Goal: Task Accomplishment & Management: Complete application form

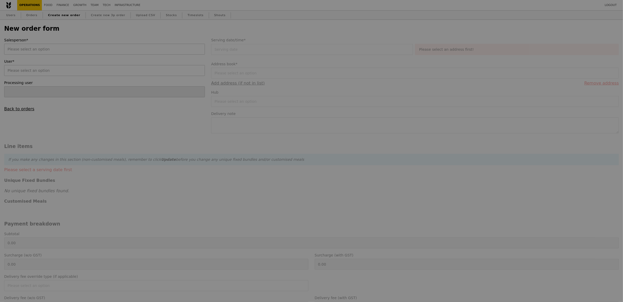
type input "[PERSON_NAME]"
type input "Confirm"
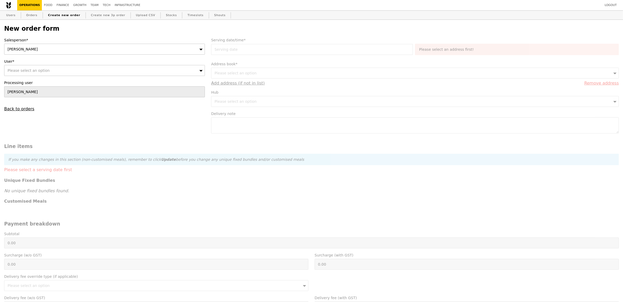
click at [50, 48] on div "[PERSON_NAME]" at bounding box center [104, 49] width 201 height 11
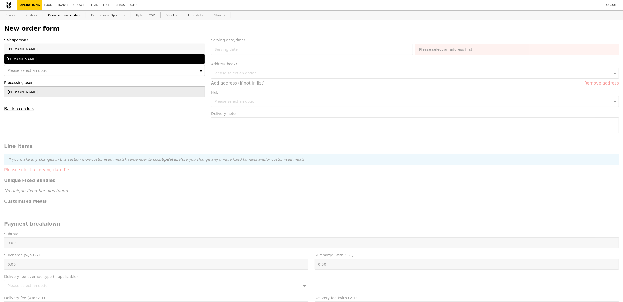
type input "[PERSON_NAME]"
click at [18, 56] on div "[PERSON_NAME]" at bounding box center [79, 58] width 147 height 5
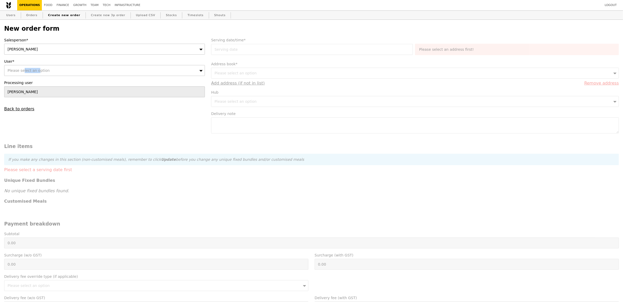
click at [23, 68] on div "Please select an option" at bounding box center [104, 70] width 201 height 11
type input "[PERSON_NAME][EMAIL_ADDRESS][PERSON_NAME][DOMAIN_NAME]"
type input "Confirm"
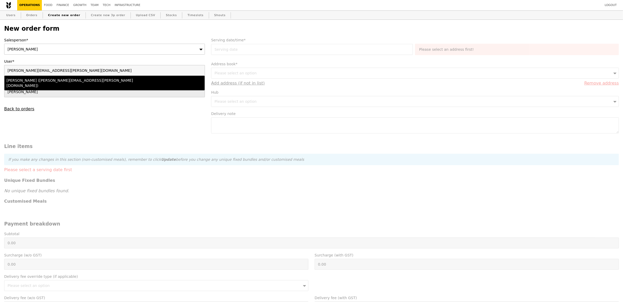
type input "[PERSON_NAME][EMAIL_ADDRESS][PERSON_NAME][DOMAIN_NAME]"
click at [39, 82] on div "[PERSON_NAME] ([PERSON_NAME][EMAIL_ADDRESS][PERSON_NAME][DOMAIN_NAME])" at bounding box center [79, 83] width 147 height 10
type input "Loading..."
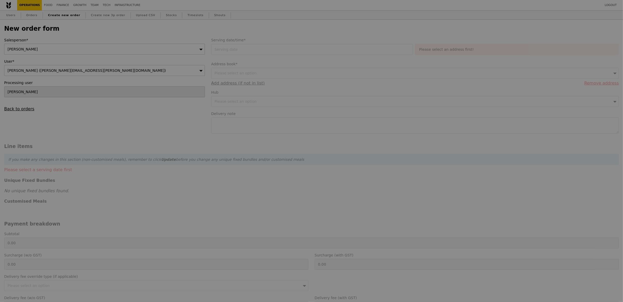
type input "1.79"
type input "1.95"
type input "12.71"
type input "13.85"
type input "15.80"
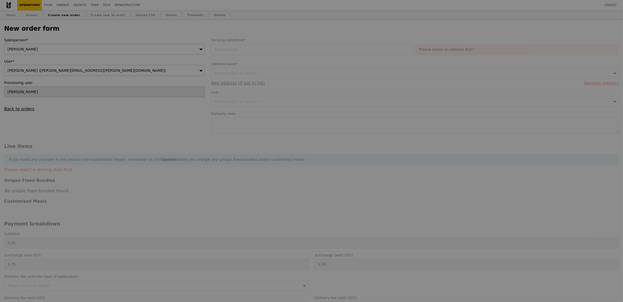
type input "Confirm"
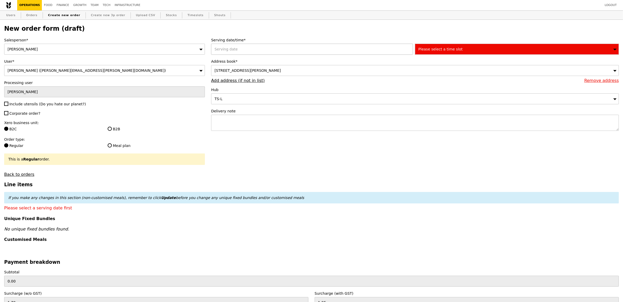
click at [245, 53] on div at bounding box center [313, 49] width 204 height 11
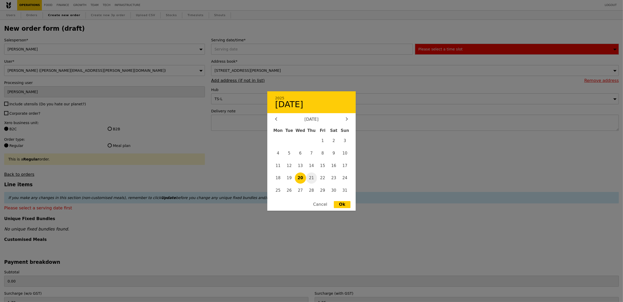
click at [308, 175] on span "21" at bounding box center [311, 177] width 11 height 11
type input "[DATE]"
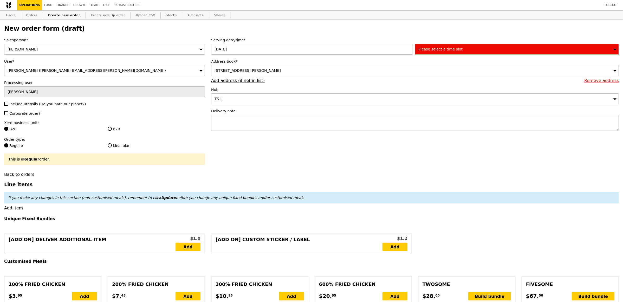
click at [281, 70] on span "[STREET_ADDRESS][PERSON_NAME]" at bounding box center [247, 70] width 66 height 4
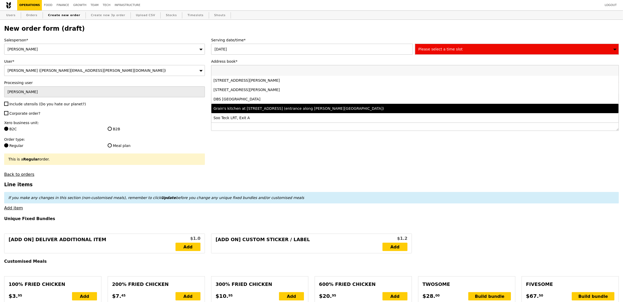
click at [275, 108] on div "Grain's kitchen at [STREET_ADDRESS] (entrance along [PERSON_NAME][GEOGRAPHIC_DA…" at bounding box center [364, 108] width 302 height 5
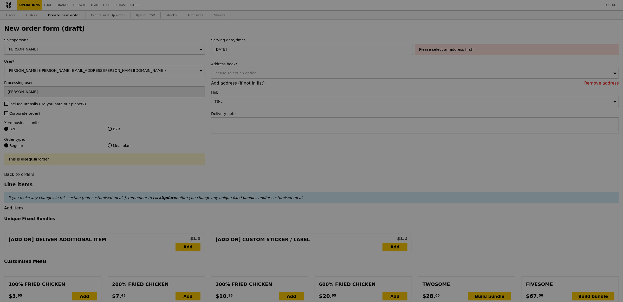
click at [248, 128] on div at bounding box center [311, 151] width 623 height 302
click at [248, 126] on div at bounding box center [311, 151] width 623 height 302
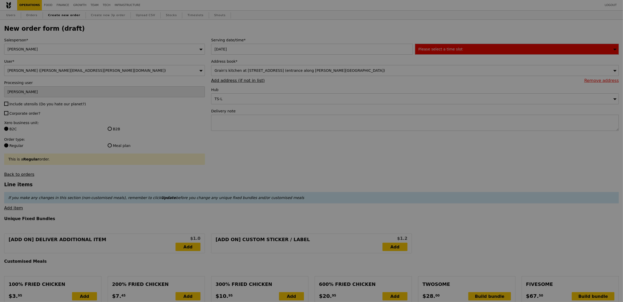
click at [230, 126] on div at bounding box center [311, 151] width 623 height 302
click at [233, 123] on div at bounding box center [311, 151] width 623 height 302
type input "Confirm"
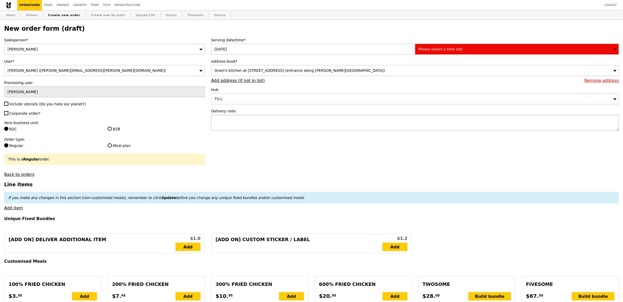
click at [253, 115] on textarea at bounding box center [414, 123] width 407 height 16
type textarea "PLEASE DELIVER WITH"
type input "Confirm"
click at [291, 124] on textarea "PLEASE DELIVER WITH" at bounding box center [414, 123] width 407 height 16
paste textarea "P5520"
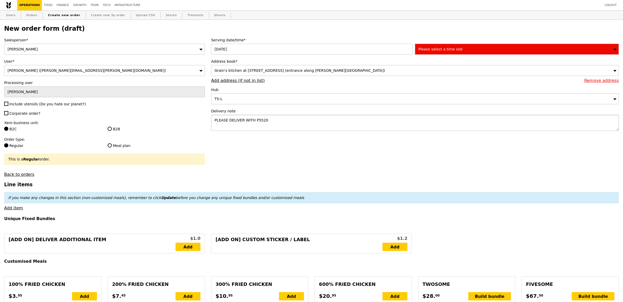
type textarea "PLEASE DELIVER WITH P5520"
type input "Confirm"
click at [32, 106] on span "Include utensils (Do you hate our planet?)" at bounding box center [47, 104] width 76 height 4
click at [8, 106] on input "Include utensils (Do you hate our planet?)" at bounding box center [6, 104] width 4 height 4
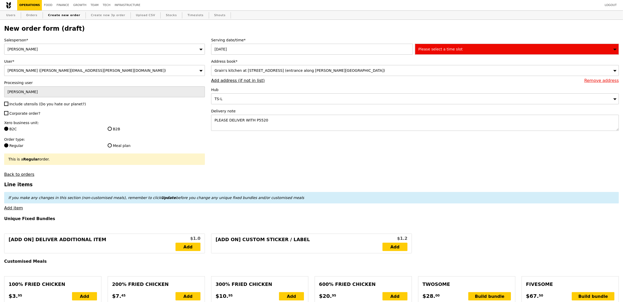
checkbox input "true"
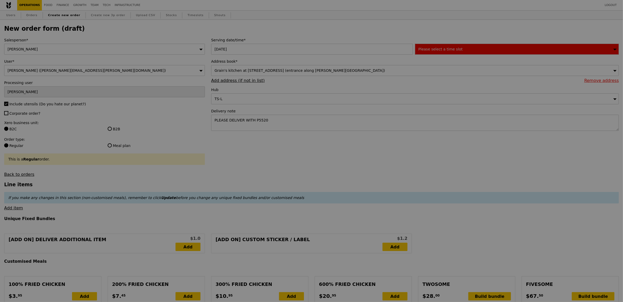
type input "Confirm"
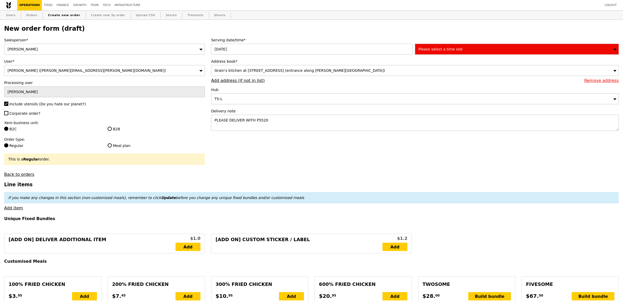
click at [22, 113] on span "Corporate order?" at bounding box center [24, 113] width 31 height 4
click at [8, 113] on input "Corporate order?" at bounding box center [6, 113] width 4 height 4
checkbox input "true"
click at [111, 129] on input "B2B" at bounding box center [110, 129] width 4 height 4
radio input "true"
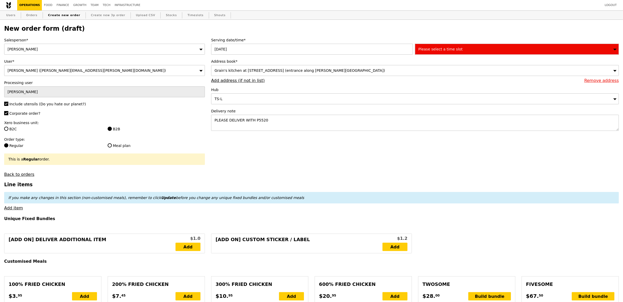
type input "Loading..."
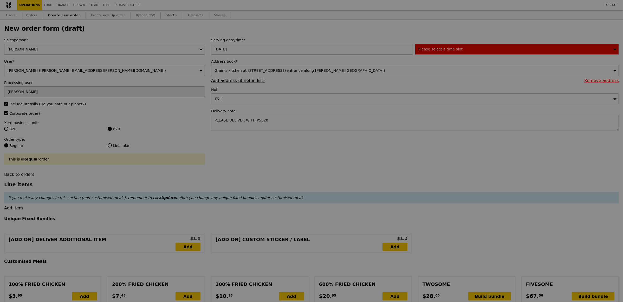
type input "0.00"
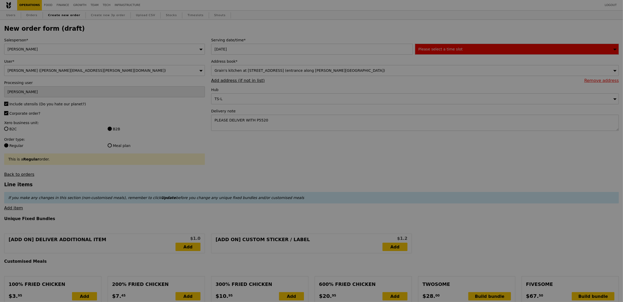
type input "Confirm"
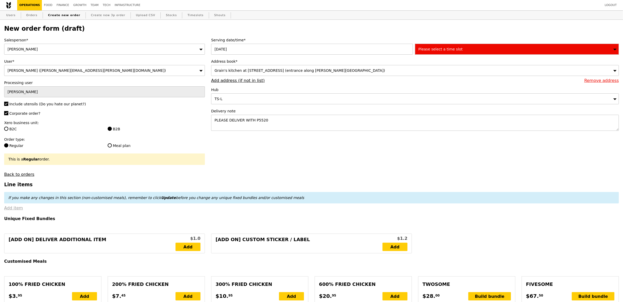
click at [12, 208] on link "Add item" at bounding box center [13, 207] width 19 height 5
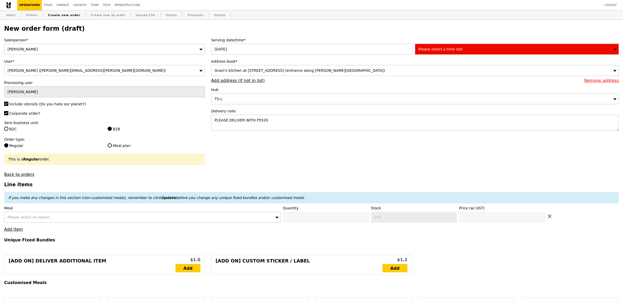
click at [43, 217] on span "Please select an option" at bounding box center [29, 217] width 42 height 4
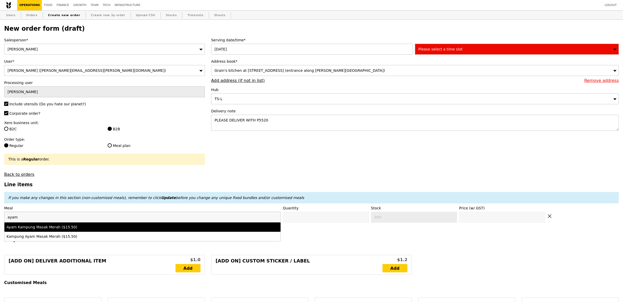
type input "ayam"
click at [63, 226] on div "Ayam Kampung Masak Merah ($15.50)" at bounding box center [108, 226] width 204 height 5
type input "Confirm anyway"
type input "0"
type input "470"
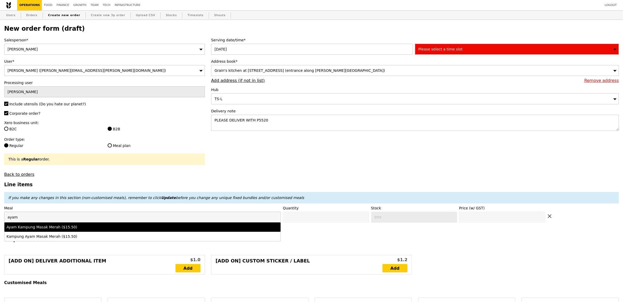
type input "15.5"
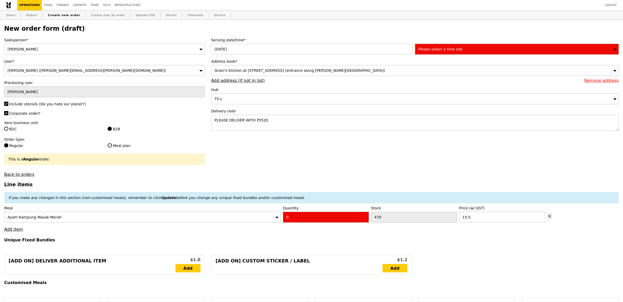
click at [307, 214] on input "0" at bounding box center [326, 217] width 86 height 11
type input "Confirm"
type input "2"
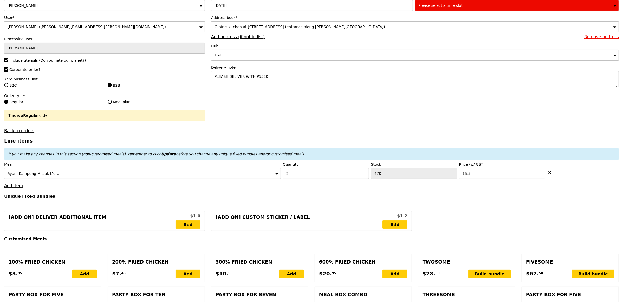
type input "Loading..."
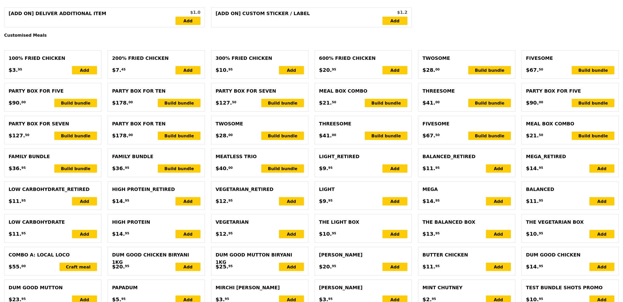
type input "31.00"
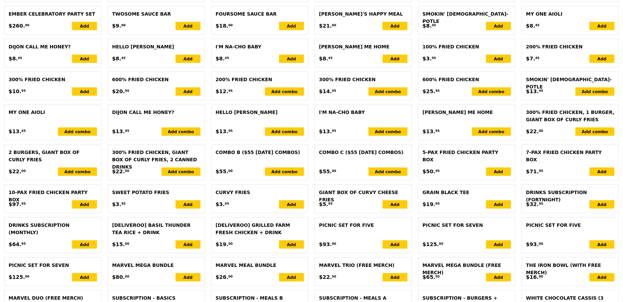
type input "Confirm"
type input "2"
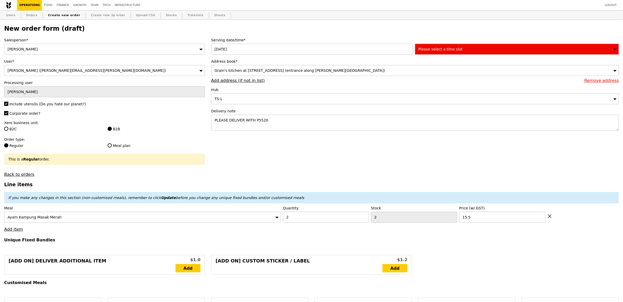
click at [436, 48] on span "Please select a time slot" at bounding box center [440, 49] width 44 height 4
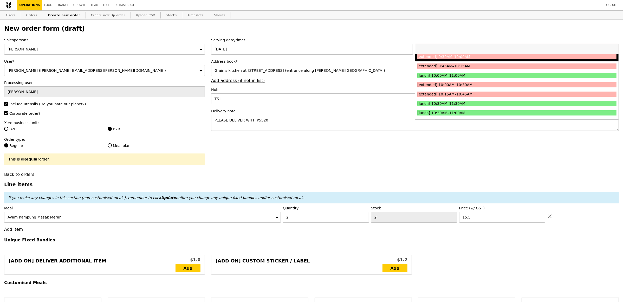
scroll to position [88, 0]
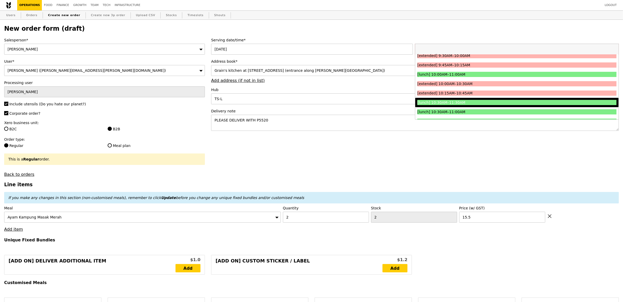
click at [471, 104] on div "[lunch] 10:30AM–11:30AM" at bounding box center [491, 102] width 149 height 5
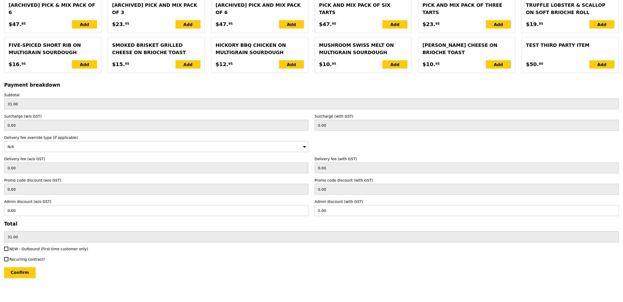
scroll to position [1004, 0]
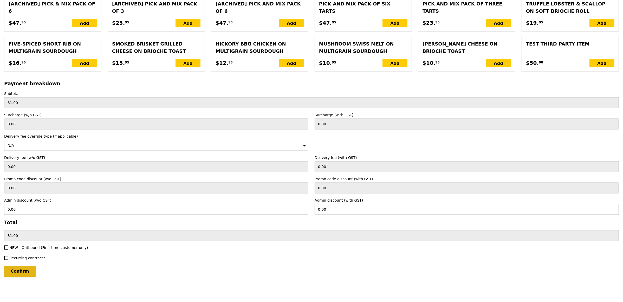
click at [30, 272] on input "Confirm" at bounding box center [19, 271] width 31 height 11
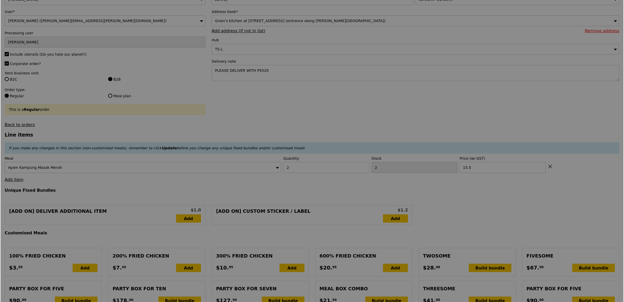
scroll to position [0, 0]
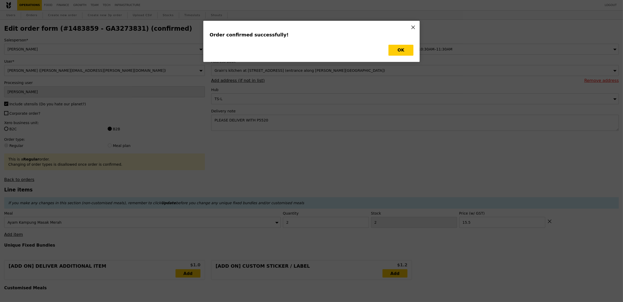
click at [395, 50] on button "OK" at bounding box center [400, 50] width 25 height 11
type input "Loading..."
checkbox input "false"
type input "15.50"
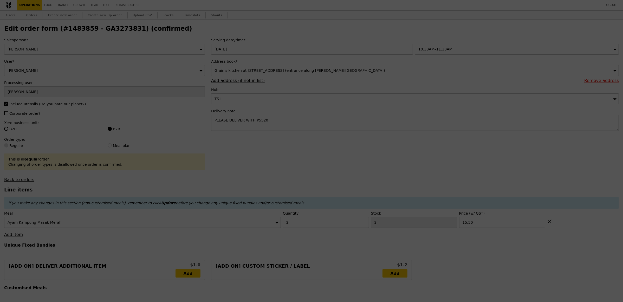
type input "468"
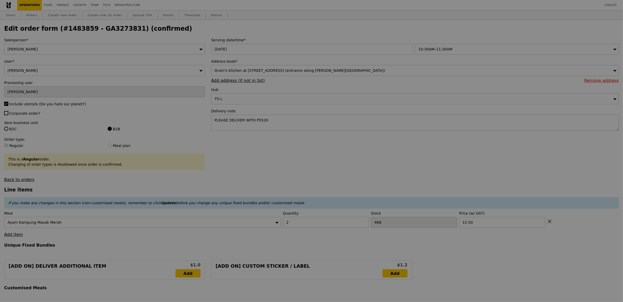
drag, startPoint x: 134, startPoint y: 31, endPoint x: 127, endPoint y: 30, distance: 7.1
click at [134, 31] on div at bounding box center [311, 151] width 623 height 302
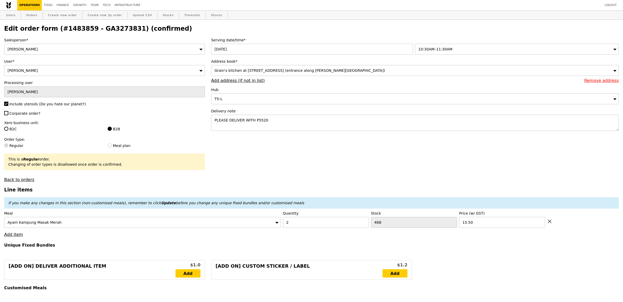
click at [122, 26] on h2 "Edit order form (#1483859 - GA3273831) (confirmed)" at bounding box center [311, 28] width 614 height 7
drag, startPoint x: 124, startPoint y: 28, endPoint x: 89, endPoint y: 26, distance: 35.4
click at [89, 26] on h2 "Edit order form (#1483859 - GA3273831) (confirmed)" at bounding box center [311, 28] width 614 height 7
copy h2 "GA3273831"
click at [34, 12] on link "Orders" at bounding box center [31, 15] width 15 height 9
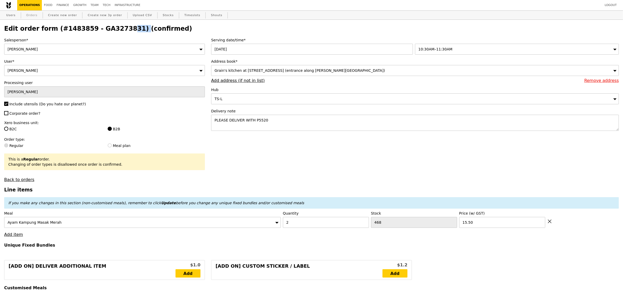
type input "Loading..."
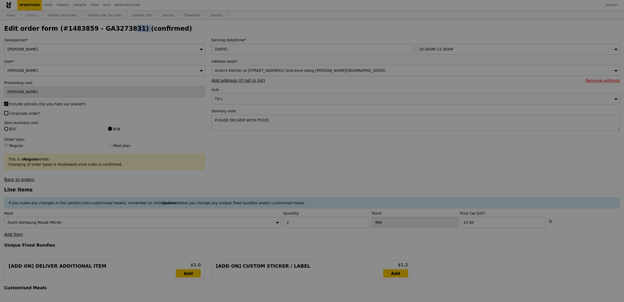
select select "100"
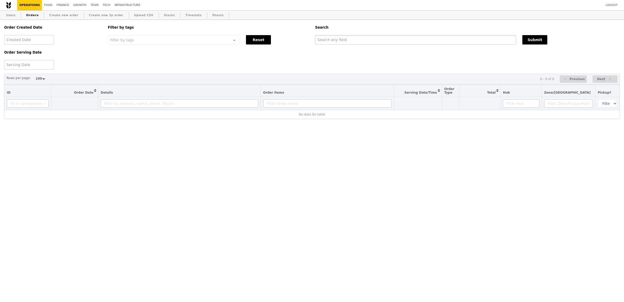
click at [351, 41] on input "text" at bounding box center [415, 39] width 201 height 9
paste input "GA3273831"
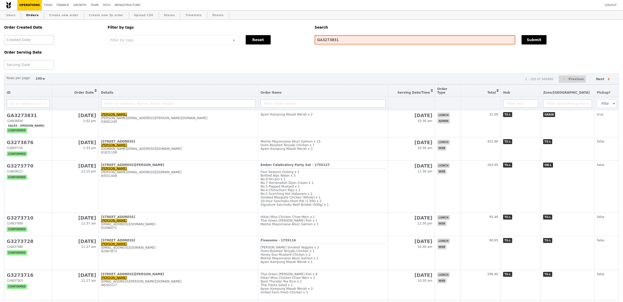
type input "GA3273831"
click at [536, 47] on div "Order Created Date Order Serving Date Filter by tags Filter by tags Meal_Plan W…" at bounding box center [311, 45] width 621 height 50
click at [534, 41] on button "Submit" at bounding box center [533, 39] width 25 height 9
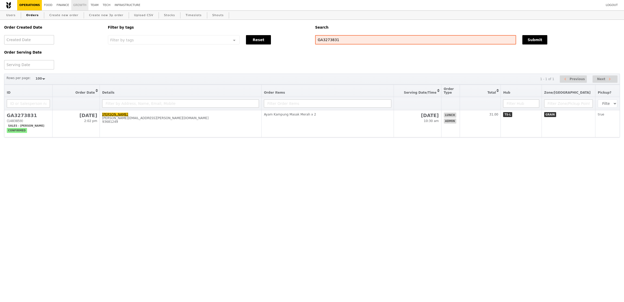
click at [77, 4] on link "Growth" at bounding box center [79, 5] width 17 height 10
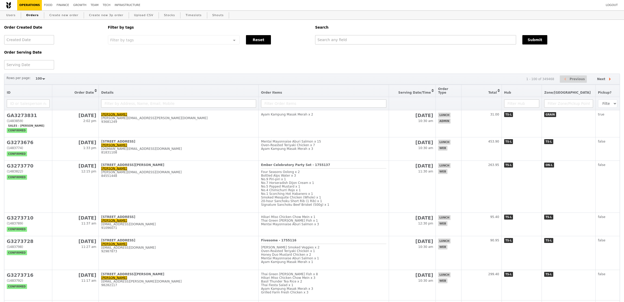
select select "100"
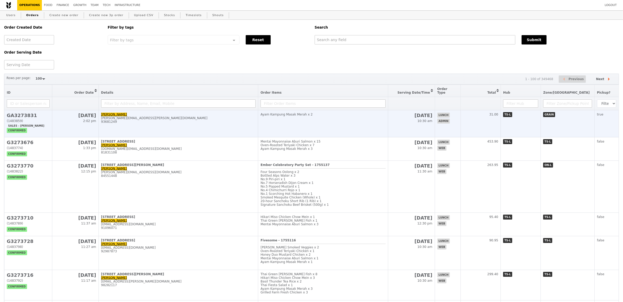
click at [320, 120] on td "Ayam Kampung Masak Merah x 2" at bounding box center [323, 123] width 130 height 27
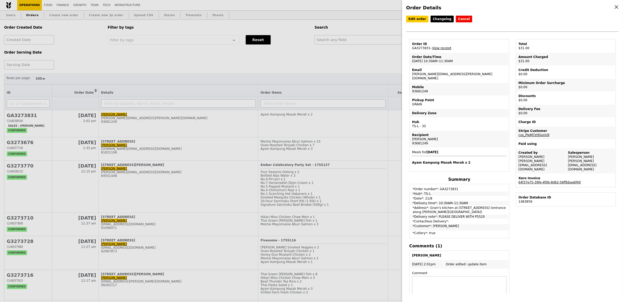
drag, startPoint x: 430, startPoint y: 48, endPoint x: 411, endPoint y: 47, distance: 18.7
click at [411, 47] on td "Order ID GA3273831 – View receipt" at bounding box center [459, 46] width 98 height 12
copy td "GA3273831"
drag, startPoint x: 374, startPoint y: 59, endPoint x: 216, endPoint y: 56, distance: 157.5
click at [374, 59] on div "Order Details Edit order Changelog Cancel Order ID GA3273831 – View receipt Ord…" at bounding box center [311, 151] width 623 height 302
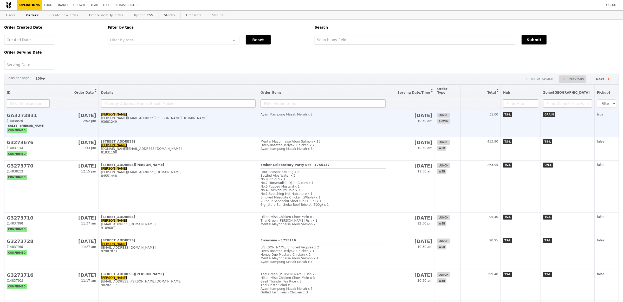
click at [152, 121] on td "Jacqueline jacqueline.lee@foodpanda.com 93681249" at bounding box center [178, 123] width 160 height 27
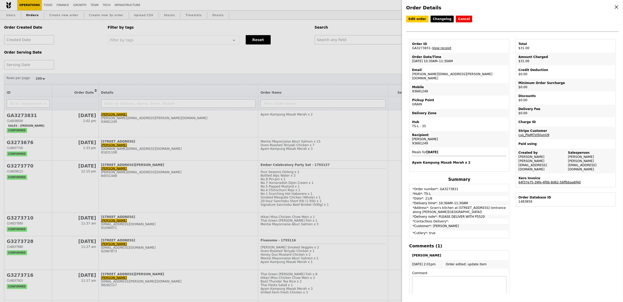
click at [553, 180] on link "64f37e75-39fe-4f0b-8d62-56ffbbaa6f40" at bounding box center [549, 182] width 62 height 4
click at [485, 234] on div "Order ID GA3273831 – View receipt Order Date/Time 21/8 – 10:30AM–11:30AM Email …" at bounding box center [459, 178] width 106 height 279
